Goal: Task Accomplishment & Management: Use online tool/utility

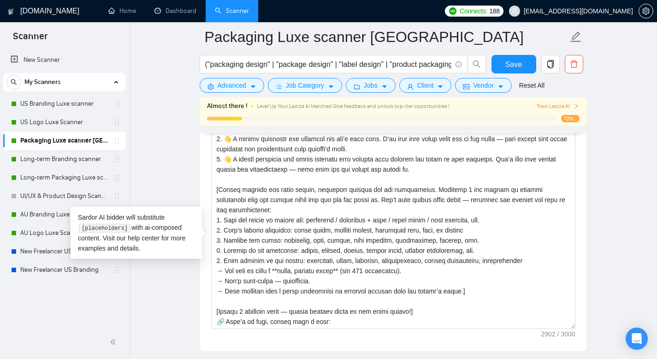
scroll to position [324, 0]
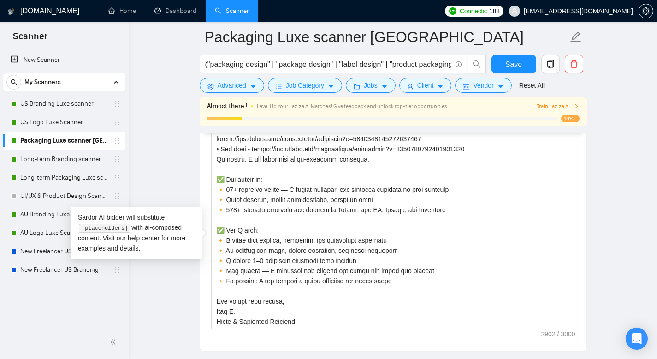
drag, startPoint x: 70, startPoint y: 119, endPoint x: 79, endPoint y: 134, distance: 17.0
click at [70, 119] on link "US Logo Luxe Scanner" at bounding box center [64, 122] width 88 height 18
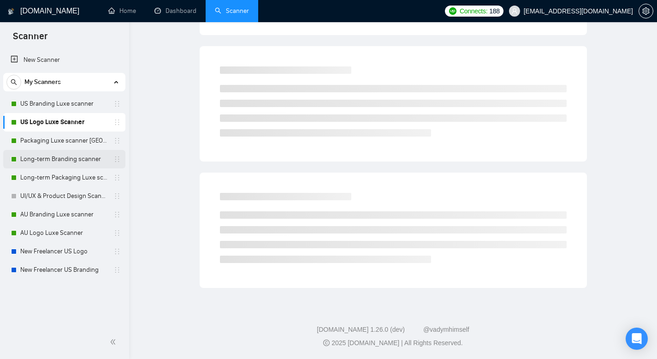
scroll to position [6, 0]
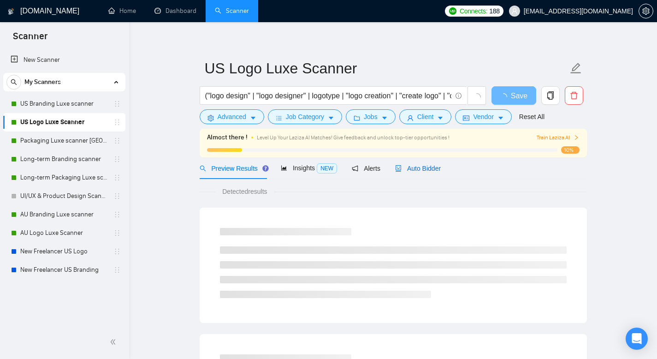
click at [439, 163] on div "Auto Bidder" at bounding box center [418, 168] width 46 height 10
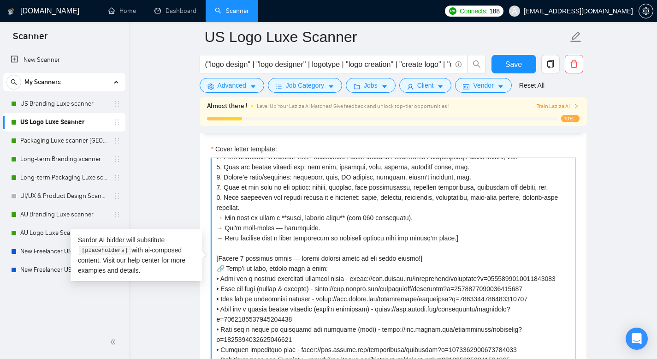
scroll to position [233, 0]
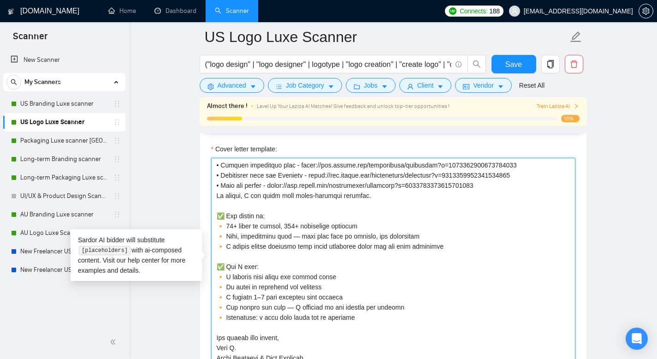
drag, startPoint x: 215, startPoint y: 159, endPoint x: 287, endPoint y: 351, distance: 204.5
click at [287, 351] on textarea "Cover letter template:" at bounding box center [393, 261] width 364 height 207
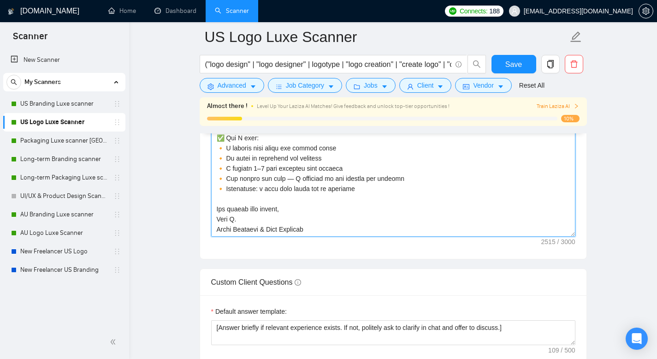
scroll to position [1220, 0]
drag, startPoint x: 287, startPoint y: 351, endPoint x: 328, endPoint y: 216, distance: 141.1
click at [328, 216] on textarea "Cover letter template:" at bounding box center [393, 133] width 364 height 207
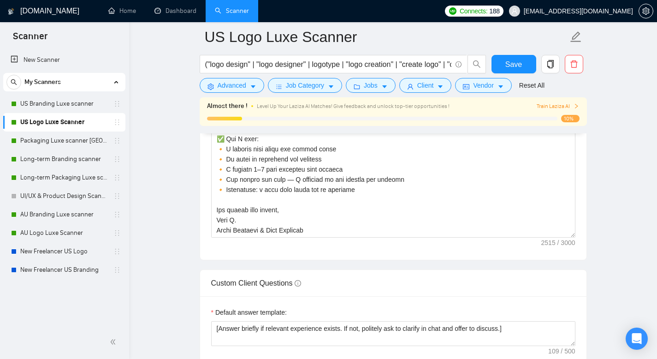
click at [326, 237] on div "Cover letter template:" at bounding box center [393, 132] width 386 height 254
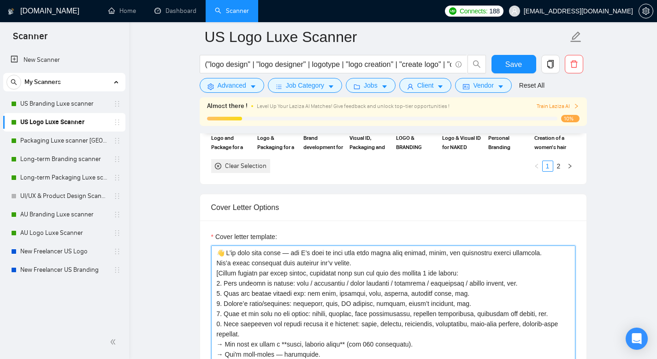
scroll to position [1007, 0]
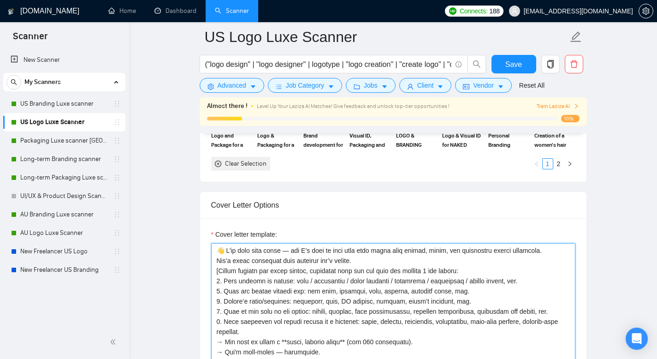
drag, startPoint x: 322, startPoint y: 229, endPoint x: 204, endPoint y: 242, distance: 119.1
click at [204, 242] on div "Cover letter template:" at bounding box center [393, 345] width 386 height 254
